Goal: Find specific page/section: Find specific page/section

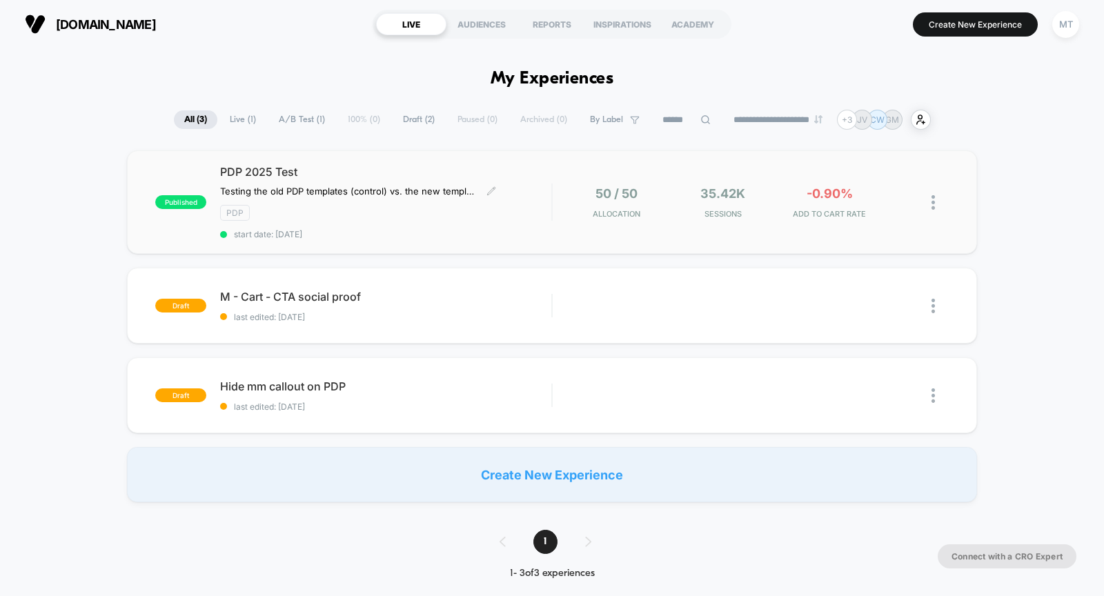
click at [382, 207] on div "PDP" at bounding box center [385, 213] width 331 height 16
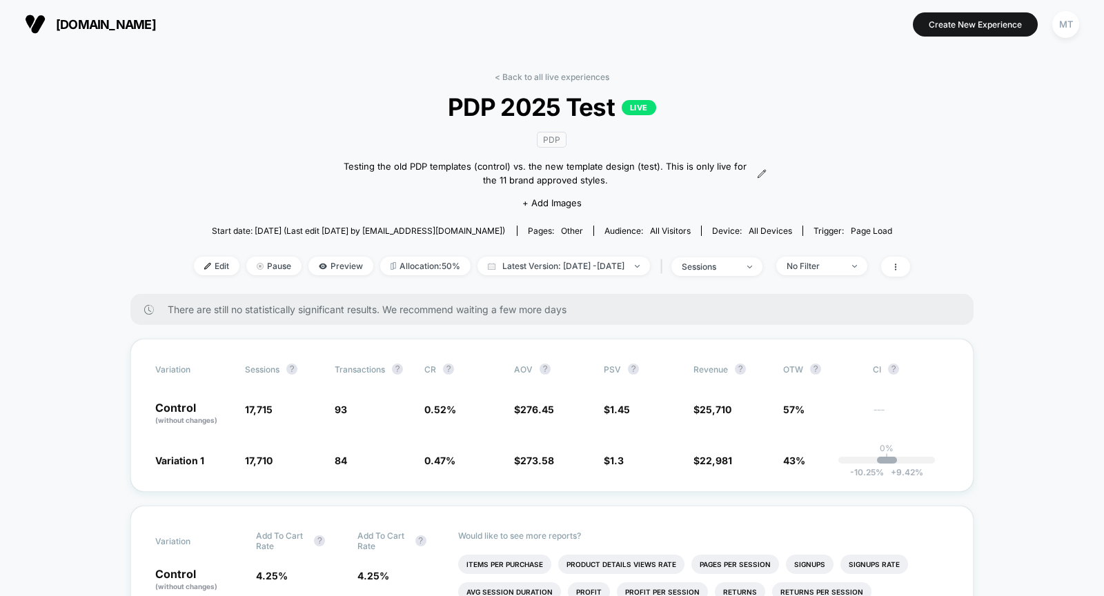
click at [542, 106] on span "PDP 2025 Test LIVE" at bounding box center [552, 106] width 644 height 29
copy span "PDP 2025 Test"
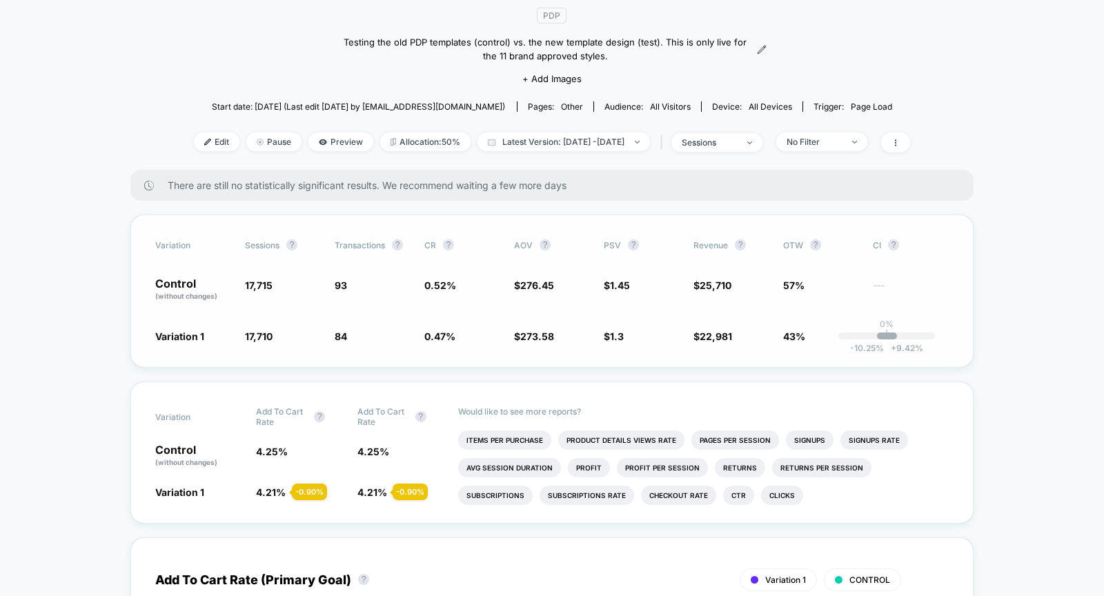
scroll to position [126, 0]
click at [308, 99] on span "Start date: [DATE] (Last edit [DATE] by [EMAIL_ADDRESS][DOMAIN_NAME])" at bounding box center [358, 104] width 293 height 10
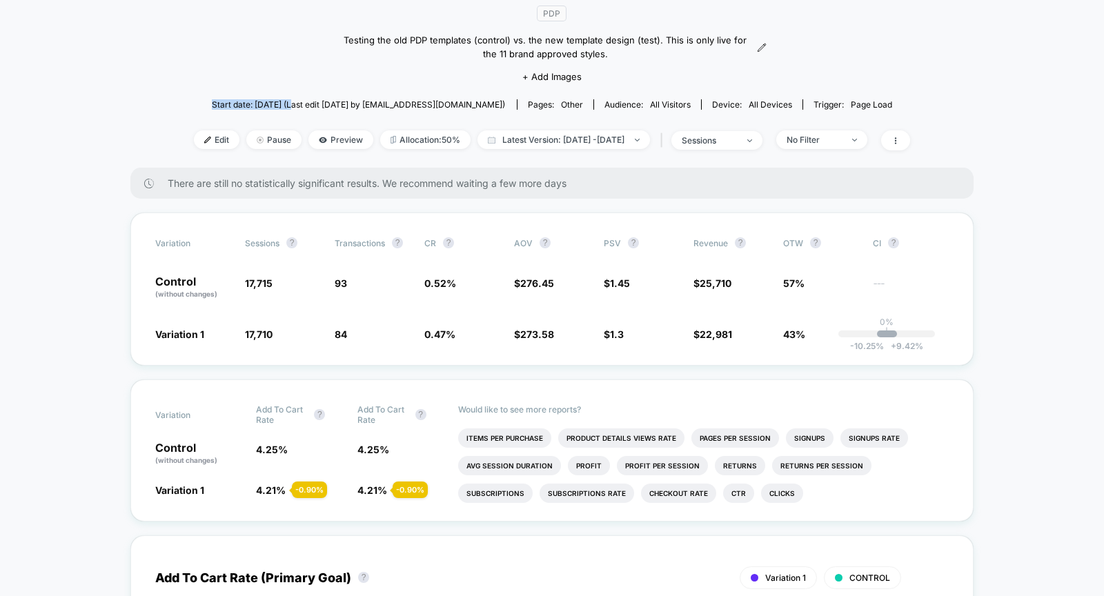
drag, startPoint x: 320, startPoint y: 99, endPoint x: 228, endPoint y: 102, distance: 92.5
click at [228, 102] on div "Start date: [DATE] (Last edit [DATE] by [EMAIL_ADDRESS][DOMAIN_NAME]) Pages: ot…" at bounding box center [552, 104] width 716 height 24
copy span "Start date: [DATE]"
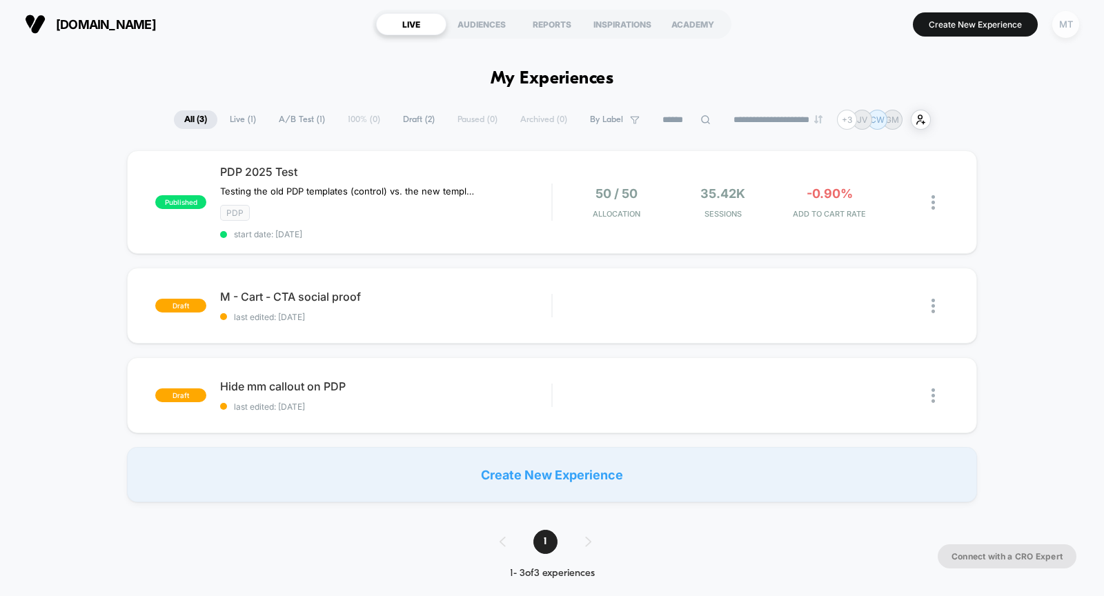
click at [1066, 19] on div "MT" at bounding box center [1065, 24] width 27 height 27
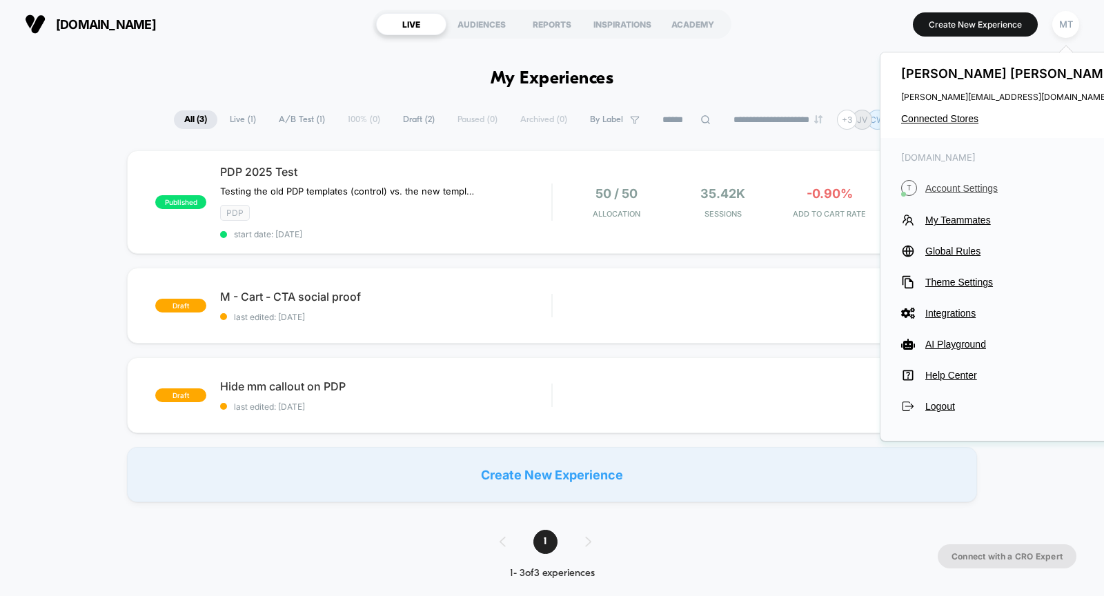
click at [939, 186] on span "Account Settings" at bounding box center [1022, 188] width 194 height 11
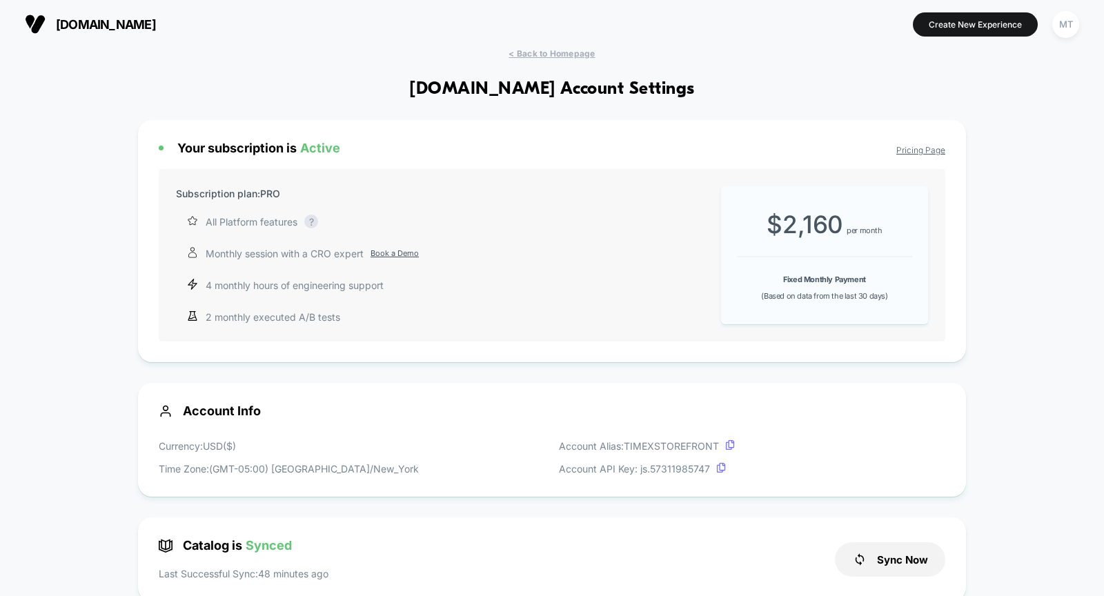
scroll to position [186, 0]
